Goal: Task Accomplishment & Management: Use online tool/utility

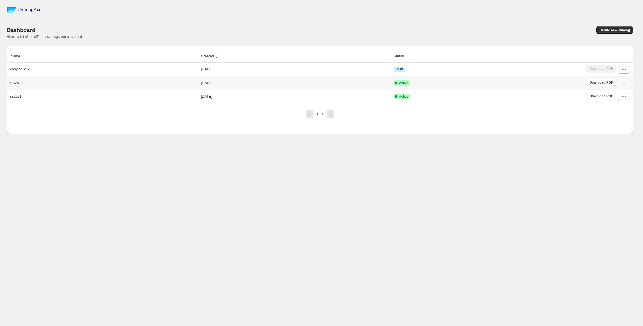
click at [623, 83] on icon "button" at bounding box center [624, 83] width 6 height 6
click at [614, 125] on span "Edit" at bounding box center [621, 124] width 29 height 6
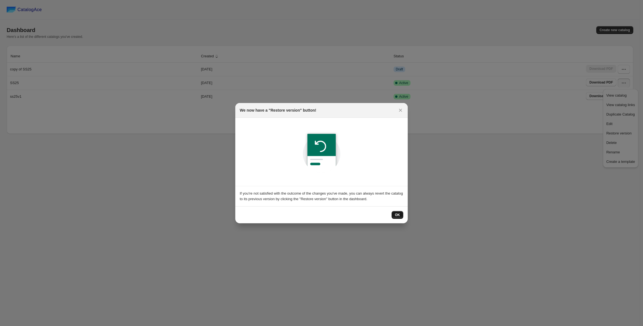
click at [397, 213] on span "OK" at bounding box center [397, 215] width 5 height 4
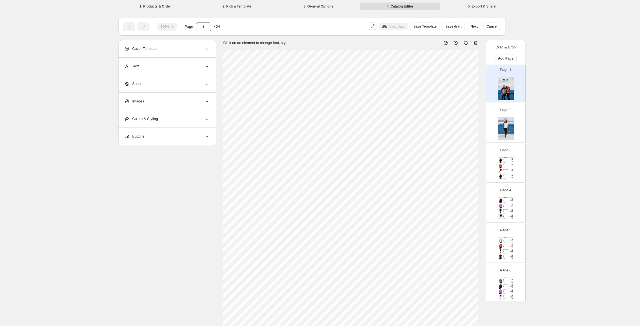
click at [510, 127] on img at bounding box center [506, 128] width 16 height 23
click at [507, 162] on div "Tennis | Women FEDERICA Dark Blue XS, S, M, L, XL, 2XL Blauw SKU: 8717761992797…" at bounding box center [506, 168] width 16 height 23
type input "*"
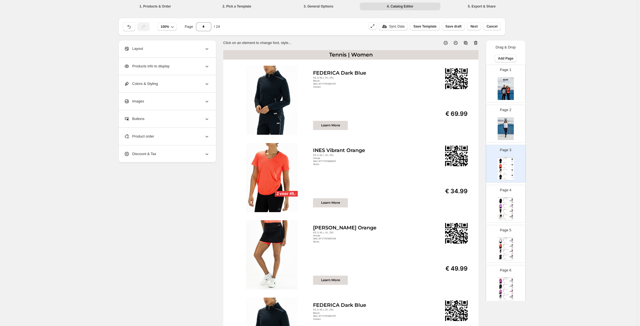
click at [327, 72] on div "FEDERICA Dark Blue" at bounding box center [354, 73] width 83 height 6
select select "**********"
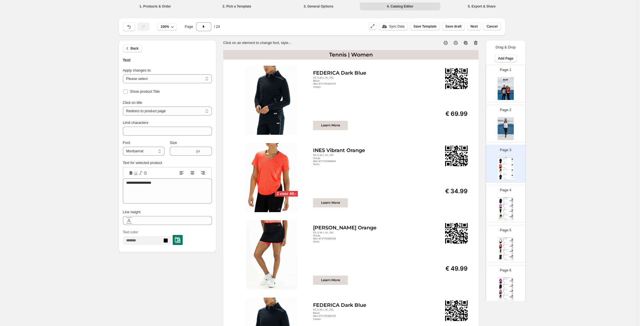
click at [88, 314] on div "**********" at bounding box center [318, 201] width 637 height 403
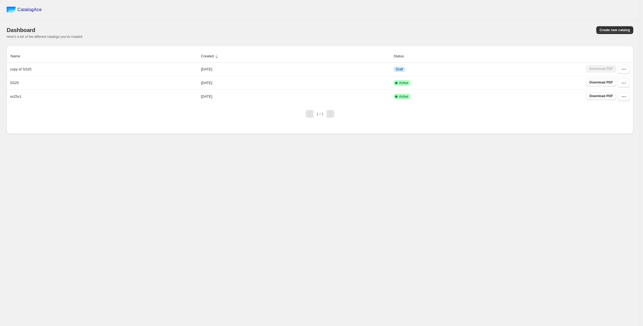
click at [189, 257] on div "CatalogAce Dashboard Create new catalog Here's a list of the different catalogs…" at bounding box center [320, 163] width 640 height 326
click at [62, 227] on div "CatalogAce Dashboard Create new catalog Here's a list of the different catalogs…" at bounding box center [320, 163] width 640 height 326
click at [381, 285] on div "CatalogAce Dashboard Create new catalog Here's a list of the different catalogs…" at bounding box center [320, 163] width 640 height 326
